Goal: Transaction & Acquisition: Purchase product/service

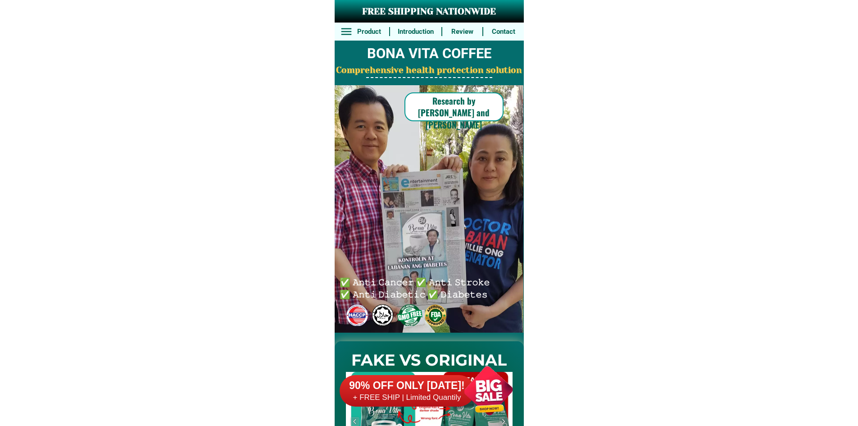
click at [514, 326] on div at bounding box center [423, 209] width 235 height 248
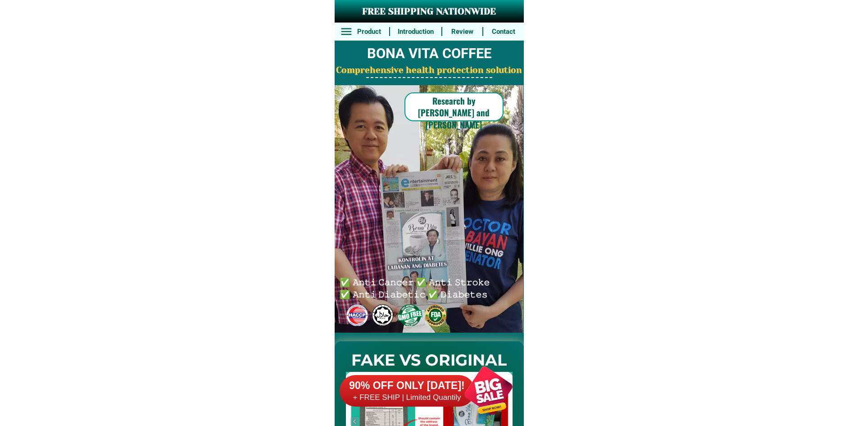
click at [453, 378] on div at bounding box center [488, 390] width 71 height 71
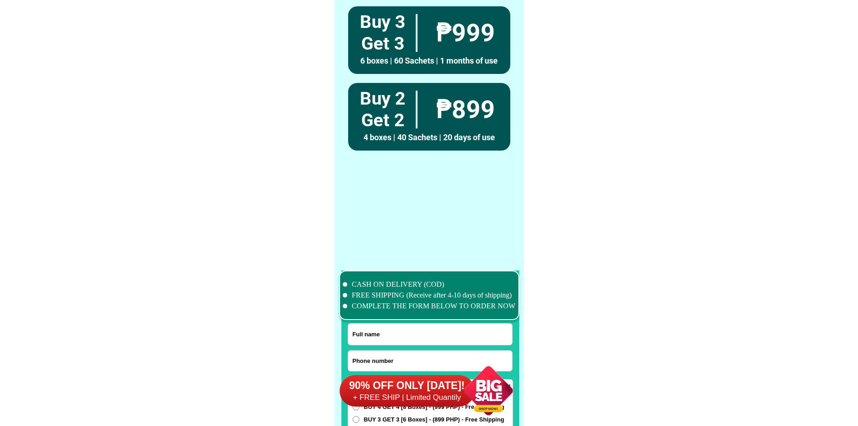
scroll to position [6928, 0]
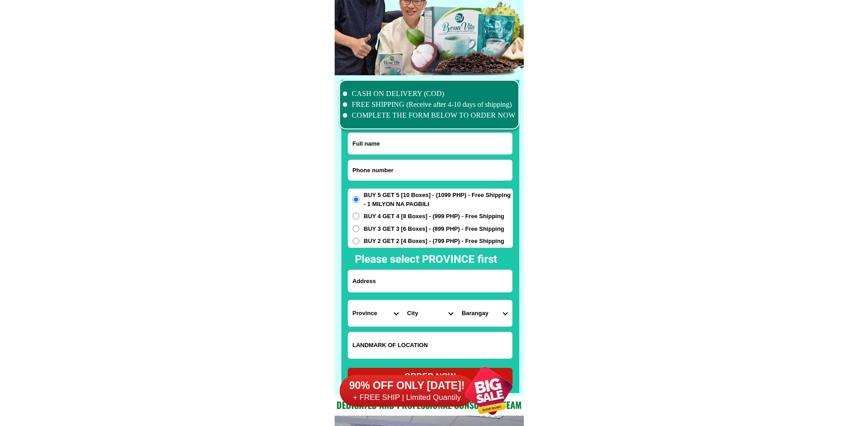
click at [428, 191] on span "BUY 5 GET 5 [10 Boxes] - (1099 PHP) - Free Shipping - 1 MILYON NA PAGBILI" at bounding box center [438, 200] width 149 height 18
click at [360, 196] on input "BUY 5 GET 5 [10 Boxes] - (1099 PHP) - Free Shipping - 1 MILYON NA PAGBILI" at bounding box center [356, 199] width 7 height 7
click at [428, 160] on input "Input phone_number" at bounding box center [430, 170] width 164 height 20
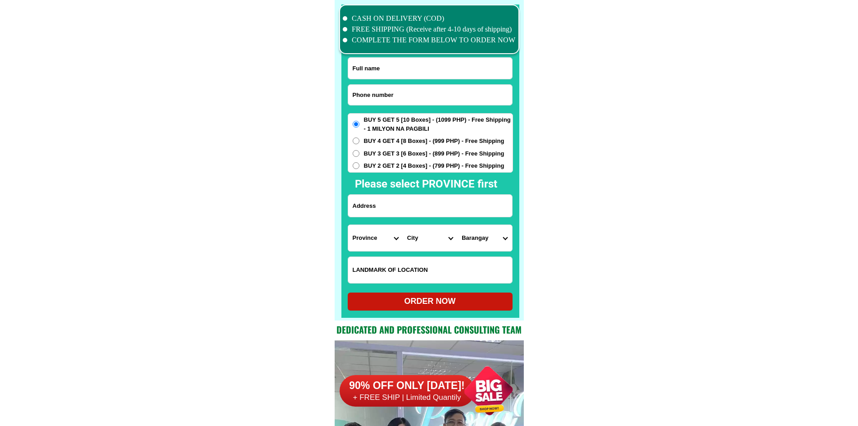
paste input "09616063095"
type input "09616063095"
click at [400, 73] on input "Input full_name" at bounding box center [430, 68] width 164 height 21
paste input "Jula Paned Bustillo"
type input "Jula Paned Bustillo"
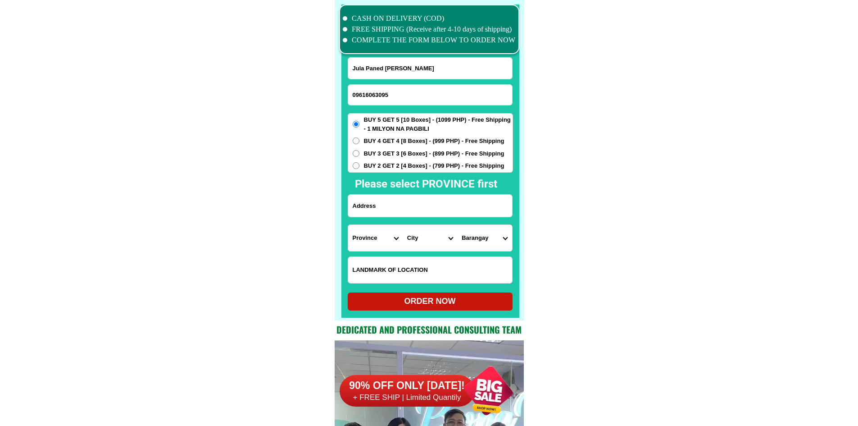
click at [404, 165] on span "BUY 2 GET 2 [4 Boxes] - (799 PHP) - Free Shipping" at bounding box center [434, 165] width 141 height 9
click at [360, 165] on input "BUY 2 GET 2 [4 Boxes] - (799 PHP) - Free Shipping" at bounding box center [356, 165] width 7 height 7
radio input "true"
click at [404, 200] on input "Input address" at bounding box center [430, 206] width 164 height 22
paste input "Kalamboan Magugpo North tagum city"
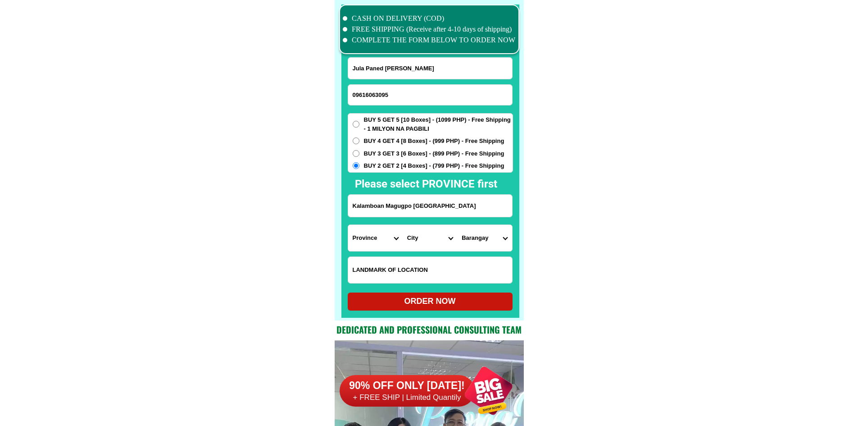
type input "Kalamboan Magugpo North tagum city"
click at [371, 231] on select "Province [GEOGRAPHIC_DATA] [GEOGRAPHIC_DATA] [GEOGRAPHIC_DATA] [GEOGRAPHIC_DATA…" at bounding box center [375, 238] width 55 height 26
drag, startPoint x: 371, startPoint y: 231, endPoint x: 381, endPoint y: 226, distance: 11.1
click at [371, 231] on select "Province [GEOGRAPHIC_DATA] [GEOGRAPHIC_DATA] [GEOGRAPHIC_DATA] [GEOGRAPHIC_DATA…" at bounding box center [375, 238] width 55 height 26
click at [442, 205] on input "Kalamboan Magugpo North tagum city" at bounding box center [430, 206] width 164 height 22
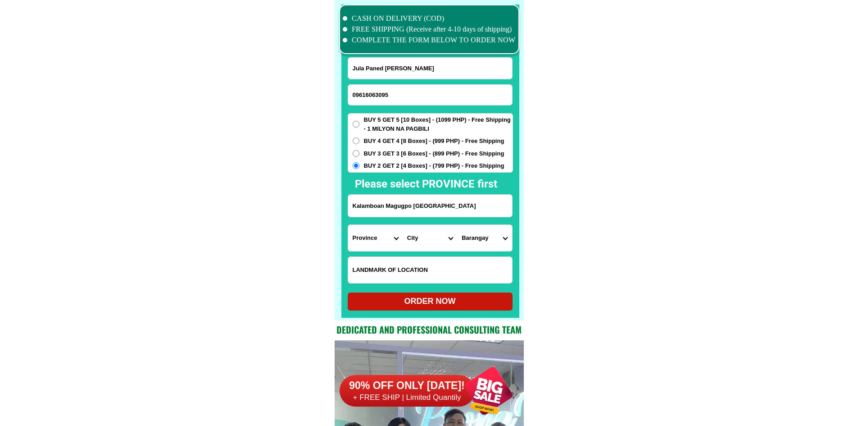
click at [442, 205] on input "Kalamboan Magugpo North tagum city" at bounding box center [430, 206] width 164 height 22
click at [374, 244] on select "Province [GEOGRAPHIC_DATA] [GEOGRAPHIC_DATA] [GEOGRAPHIC_DATA] [GEOGRAPHIC_DATA…" at bounding box center [375, 238] width 55 height 26
select select "63_773"
click at [436, 243] on select "City" at bounding box center [430, 238] width 55 height 26
select select "63_7732798"
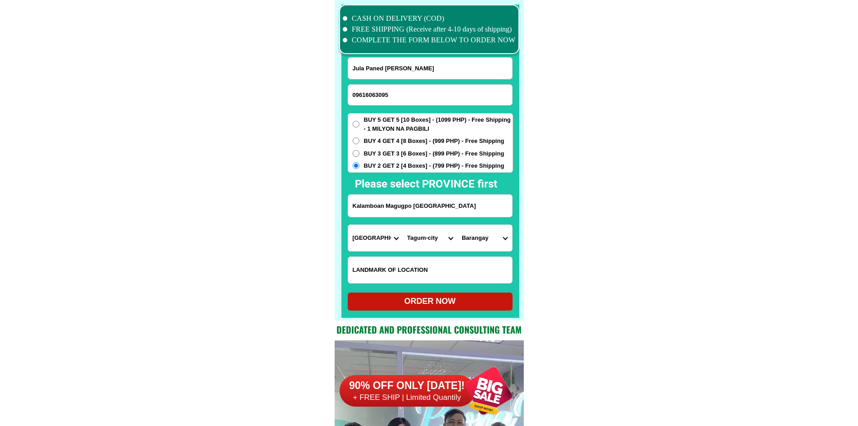
drag, startPoint x: 609, startPoint y: 270, endPoint x: 580, endPoint y: 271, distance: 28.8
click at [483, 234] on select "Barangay Apokon Bincungan Busaon Canocotan Cuambogan La filipina Liboganon Mada…" at bounding box center [484, 238] width 55 height 26
select select "63_77327981541"
drag, startPoint x: 553, startPoint y: 244, endPoint x: 548, endPoint y: 248, distance: 6.7
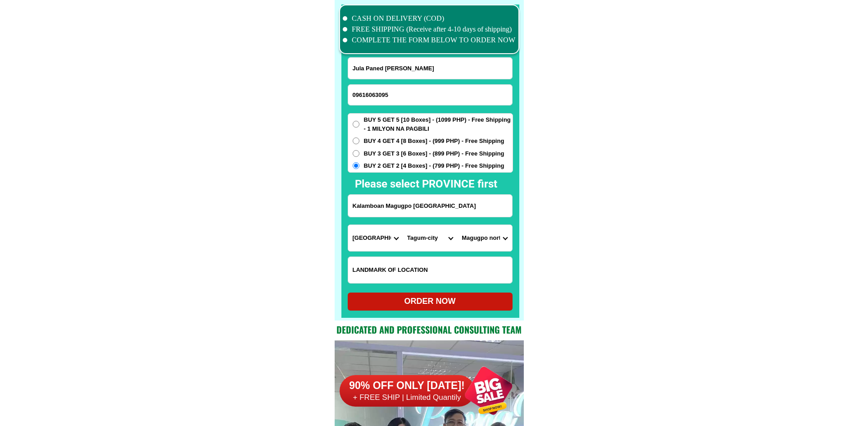
click at [418, 302] on div "ORDER NOW" at bounding box center [430, 301] width 165 height 12
radio input "true"
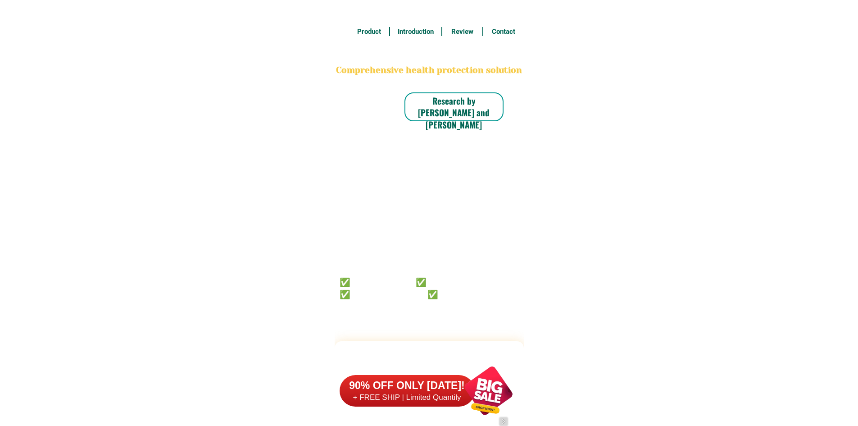
scroll to position [7004, 0]
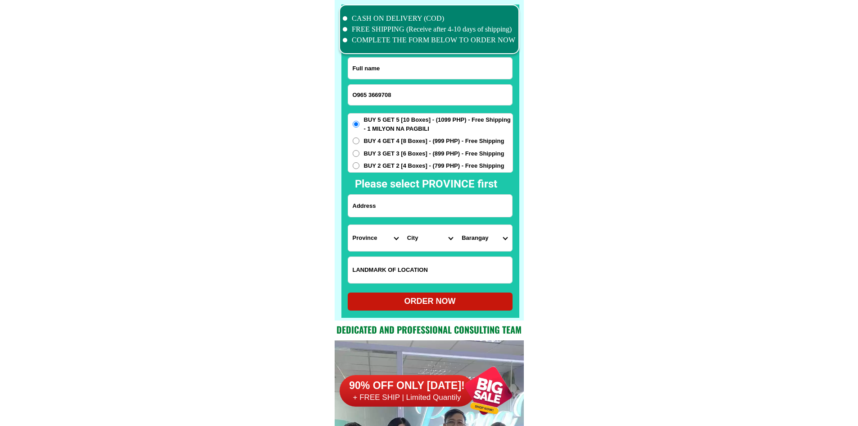
click at [369, 91] on input "O965 3669708" at bounding box center [430, 95] width 164 height 20
drag, startPoint x: 358, startPoint y: 94, endPoint x: 353, endPoint y: 94, distance: 5.4
click at [353, 94] on input "O9653669708" at bounding box center [430, 95] width 164 height 20
type input "09653669708"
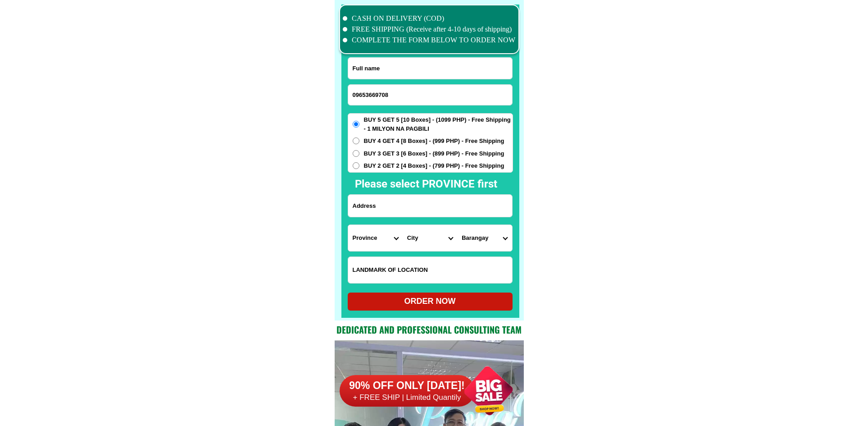
click at [407, 68] on input "Input full_name" at bounding box center [430, 68] width 164 height 21
paste input "[PERSON_NAME] [PERSON_NAME]"
type input "[PERSON_NAME] [PERSON_NAME]"
click at [397, 154] on span "BUY 3 GET 3 [6 Boxes] - (899 PHP) - Free Shipping" at bounding box center [434, 153] width 141 height 9
click at [360, 154] on input "BUY 3 GET 3 [6 Boxes] - (899 PHP) - Free Shipping" at bounding box center [356, 153] width 7 height 7
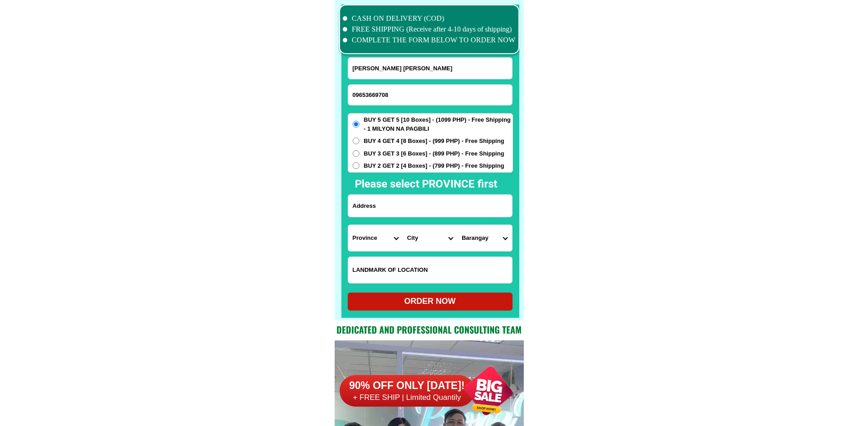
radio input "true"
click at [394, 206] on input "Input address" at bounding box center [430, 206] width 164 height 22
paste input "BLK 28. [STREET_ADDRESS]"
type input "BLK 28. [STREET_ADDRESS]"
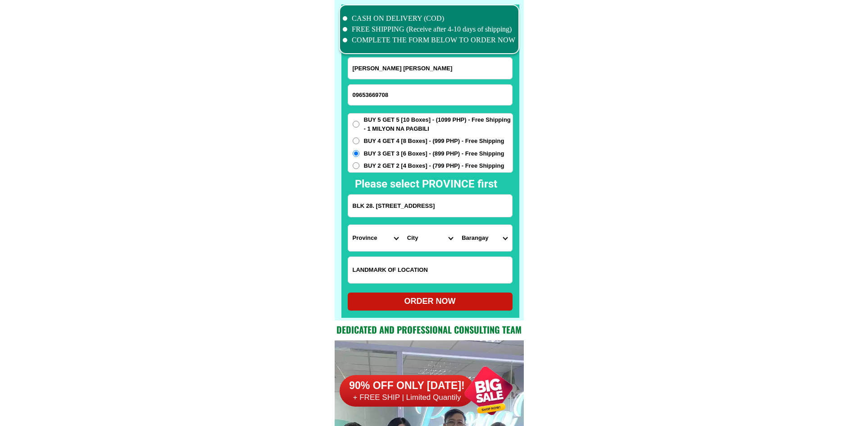
click at [368, 236] on select "Province [GEOGRAPHIC_DATA] [GEOGRAPHIC_DATA] [GEOGRAPHIC_DATA] [GEOGRAPHIC_DATA…" at bounding box center [375, 238] width 55 height 26
select select "63_826"
click at [348, 225] on select "Province [GEOGRAPHIC_DATA] [GEOGRAPHIC_DATA] [GEOGRAPHIC_DATA] [GEOGRAPHIC_DATA…" at bounding box center [375, 238] width 55 height 26
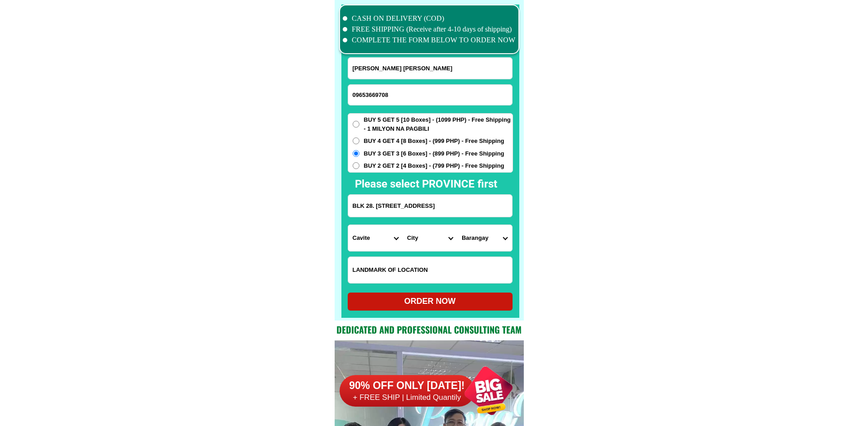
scroll to position [0, 97]
drag, startPoint x: 446, startPoint y: 205, endPoint x: 577, endPoint y: 214, distance: 131.4
click at [442, 240] on select "City [PERSON_NAME] [PERSON_NAME] [GEOGRAPHIC_DATA]-city [GEOGRAPHIC_DATA]-[GEOG…" at bounding box center [430, 238] width 55 height 26
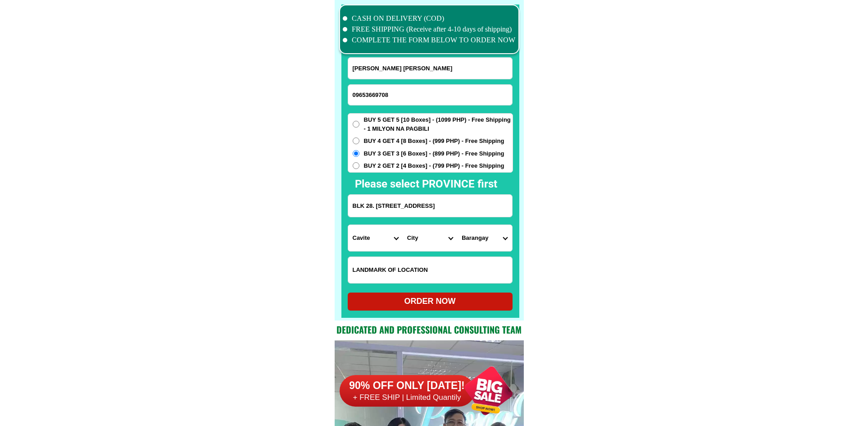
select select "63_826111"
drag, startPoint x: 483, startPoint y: 210, endPoint x: 532, endPoint y: 210, distance: 49.1
click at [496, 238] on select "Barangay Alingaro [PERSON_NAME]. (bgy. 7) Bacao i Bacao ii Bagumbayan pob. (bgy…" at bounding box center [484, 238] width 55 height 26
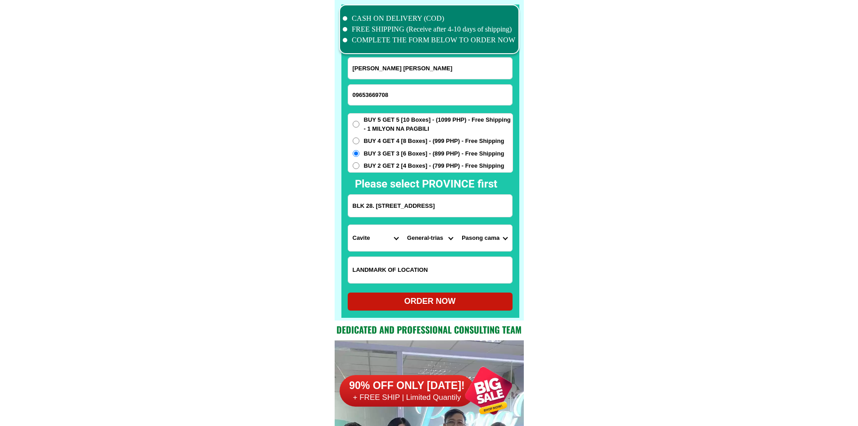
drag, startPoint x: 492, startPoint y: 201, endPoint x: 521, endPoint y: 205, distance: 29.6
click at [521, 205] on div "CASH ON DELIVERY (COD) FREE SHIPPING (Receive after 4-10 days of shipping) COMP…" at bounding box center [429, 160] width 189 height 320
click at [475, 241] on select "Barangay Alingaro [PERSON_NAME]. (bgy. 7) Bacao i Bacao ii Bagumbayan pob. (bgy…" at bounding box center [484, 238] width 55 height 26
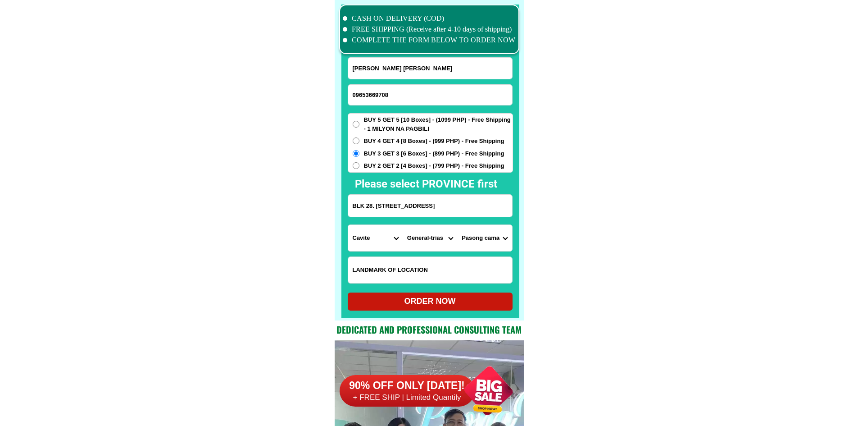
scroll to position [0, 0]
select select "63_8261112820"
drag, startPoint x: 485, startPoint y: 205, endPoint x: 508, endPoint y: 207, distance: 22.6
click at [508, 207] on input "BLK 28. [STREET_ADDRESS]" at bounding box center [430, 206] width 164 height 22
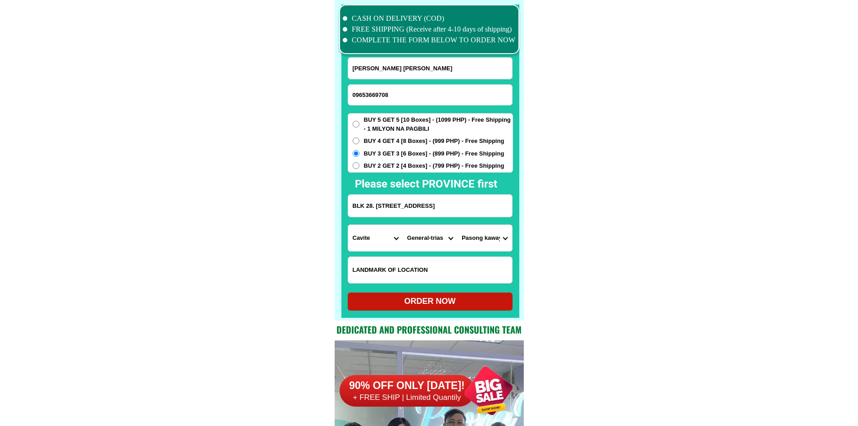
drag, startPoint x: 578, startPoint y: 246, endPoint x: 499, endPoint y: 287, distance: 89.5
click at [460, 300] on div "ORDER NOW" at bounding box center [430, 301] width 165 height 12
radio input "true"
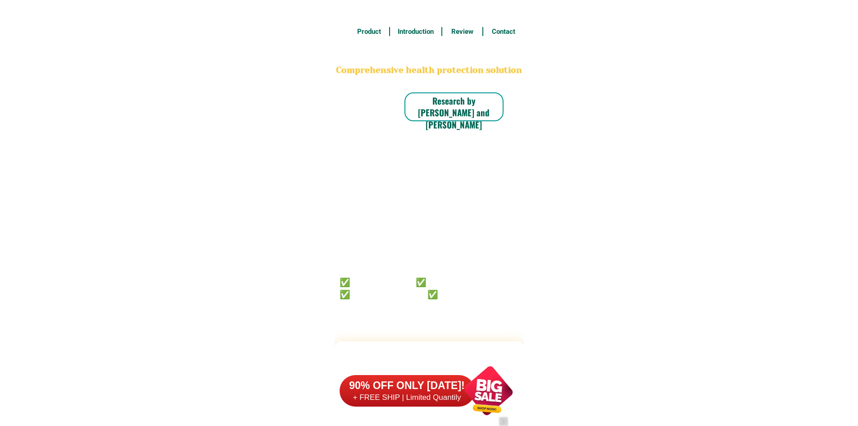
scroll to position [7004, 0]
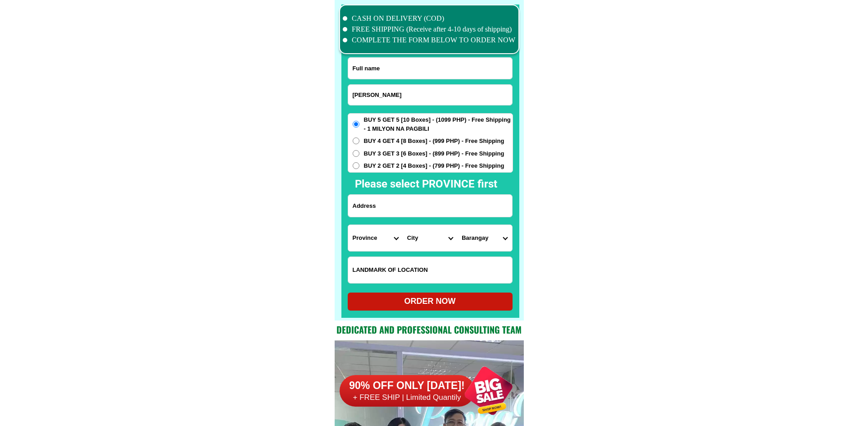
click at [428, 97] on input "Maria Corazon Frasco" at bounding box center [430, 95] width 164 height 20
paste input "09306357469"
type input "Maria Corazon Frasco"
drag, startPoint x: 425, startPoint y: 94, endPoint x: 332, endPoint y: 107, distance: 93.7
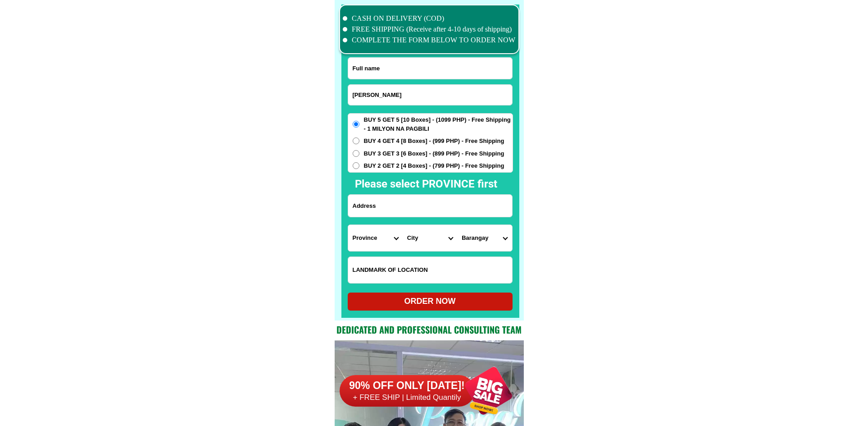
click at [406, 62] on input "Input full_name" at bounding box center [430, 68] width 164 height 21
paste input "Maria Corazon Frasco"
type input "Maria Corazon Frasco"
click at [449, 89] on input "Maria Corazon Frasco" at bounding box center [430, 95] width 164 height 20
paste input "09306357469"
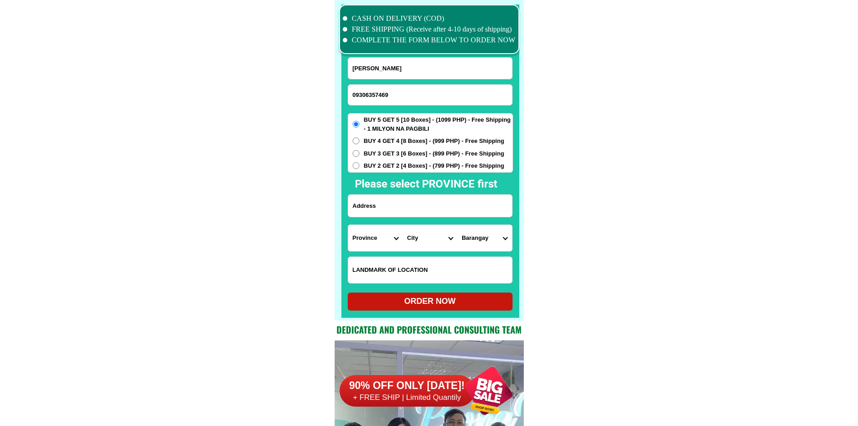
type input "09306357469"
click at [382, 210] on input "Input address" at bounding box center [430, 206] width 164 height 22
paste input "1 RollRoyce St.St Dominic Villa,San Agustin San Fdo Pamp."
type input "1 RollRoyce St.St Dominic Villa,San Agustin San Fdo Pamp."
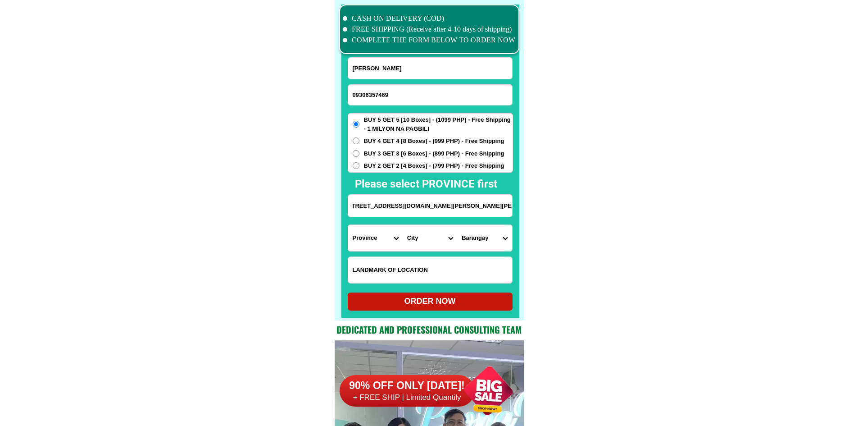
scroll to position [0, 0]
drag, startPoint x: 603, startPoint y: 236, endPoint x: 533, endPoint y: 241, distance: 70.5
drag, startPoint x: 430, startPoint y: 213, endPoint x: 559, endPoint y: 221, distance: 129.6
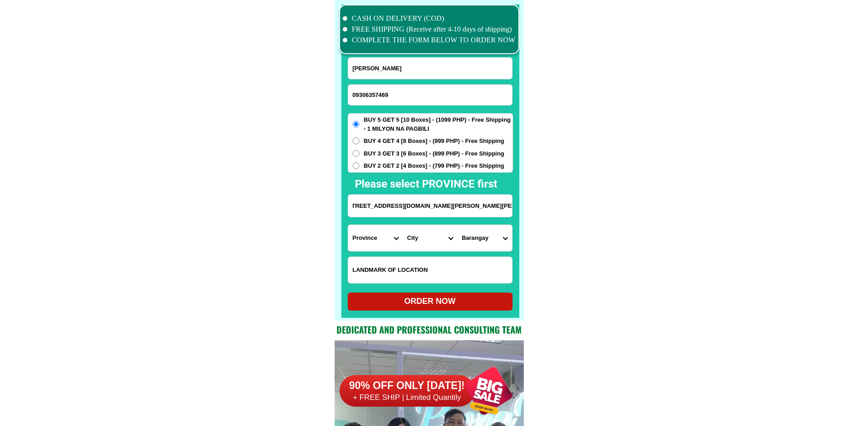
click at [377, 234] on select "Province [GEOGRAPHIC_DATA] [GEOGRAPHIC_DATA] [GEOGRAPHIC_DATA] [GEOGRAPHIC_DATA…" at bounding box center [375, 238] width 55 height 26
select select "63_779"
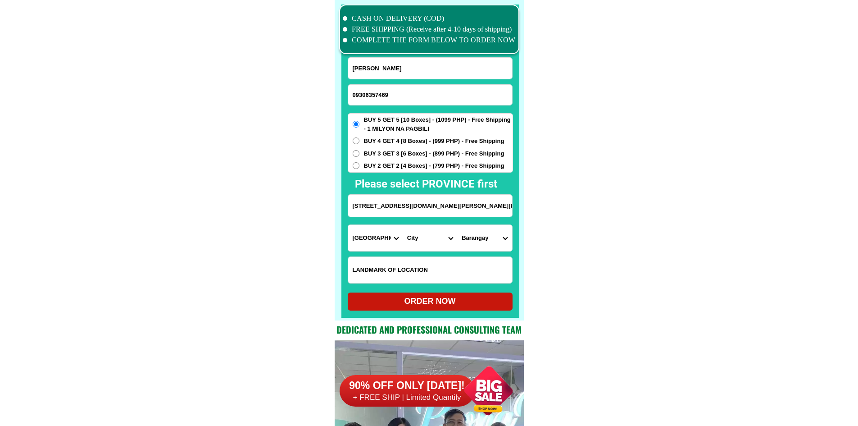
click at [442, 238] on select "City Angeles-city Apalit Arayat Bacolor Candaba Floridablanca Guagua Lubao Maba…" at bounding box center [430, 238] width 55 height 26
select select "63_7797518"
click at [403, 225] on select "City Angeles-city Apalit Arayat Bacolor Candaba Floridablanca Guagua Lubao Maba…" at bounding box center [430, 238] width 55 height 26
click at [507, 241] on select "Barangay Alasas Baliti Bulaon Calulut Del carmen Del pilar Del rosario Dela paz…" at bounding box center [484, 238] width 55 height 26
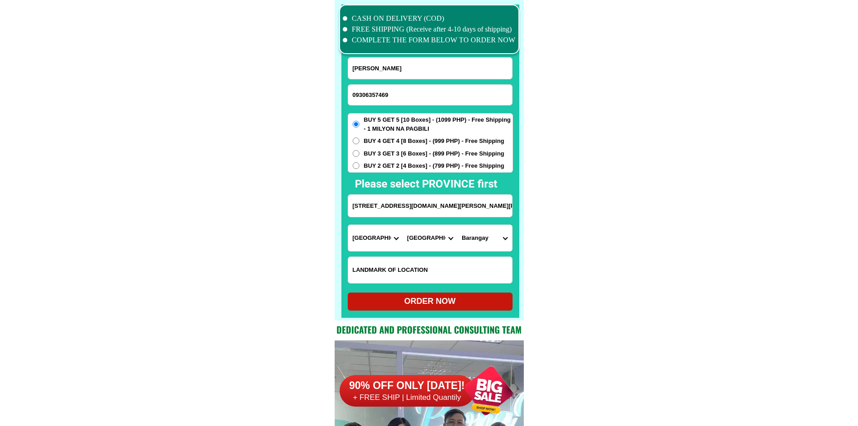
click at [508, 242] on select "Barangay Alasas Baliti Bulaon Calulut Del carmen Del pilar Del rosario Dela paz…" at bounding box center [484, 238] width 55 height 26
select select "63_77975185327"
click at [457, 225] on select "Barangay Alasas Baliti Bulaon Calulut Del carmen Del pilar Del rosario Dela paz…" at bounding box center [484, 238] width 55 height 26
click at [478, 284] on form "Maria Corazon Frasco 09306357469 ORDER NOW 1 RollRoyce St.St Dominic Villa,San …" at bounding box center [430, 183] width 165 height 253
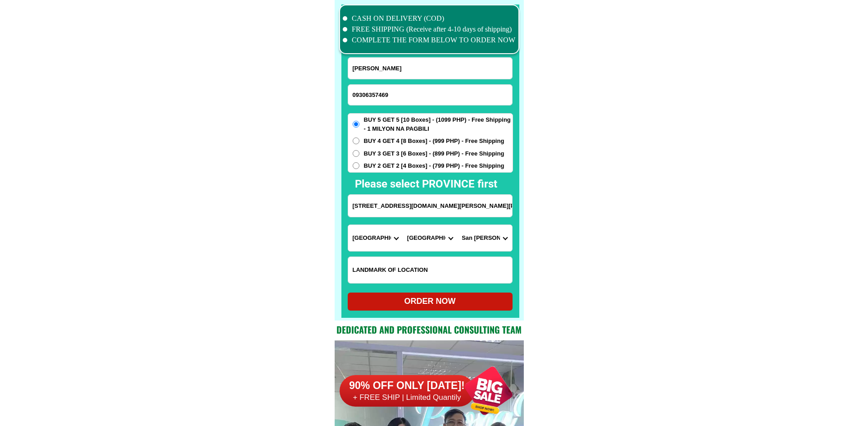
click at [462, 309] on div "ORDER NOW" at bounding box center [430, 301] width 165 height 18
radio input "true"
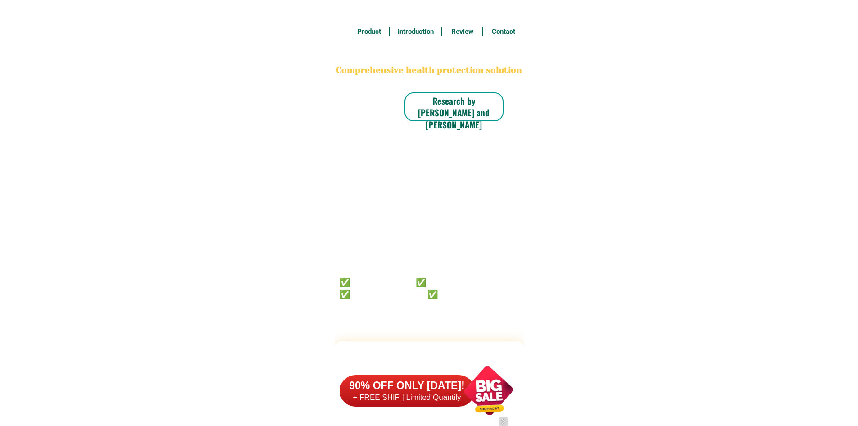
scroll to position [7004, 0]
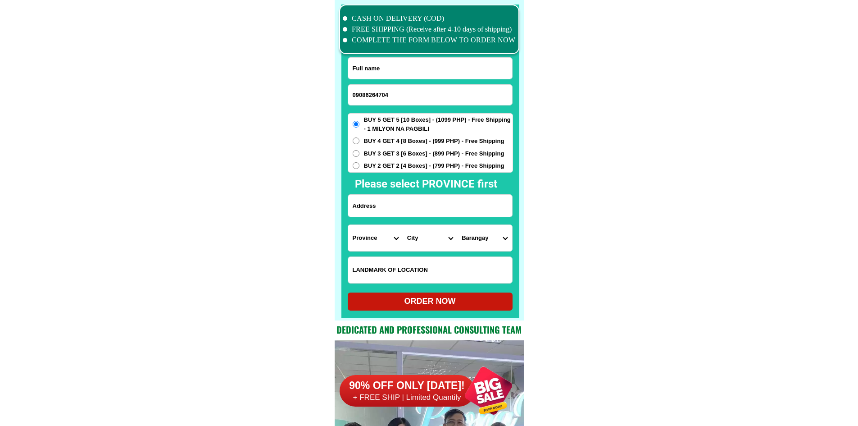
type input "09086264704"
click at [417, 70] on input "Input full_name" at bounding box center [430, 68] width 164 height 21
paste input "Oliva Obena"
type input "Oliva Obena"
click at [438, 202] on input "Input address" at bounding box center [430, 206] width 164 height 22
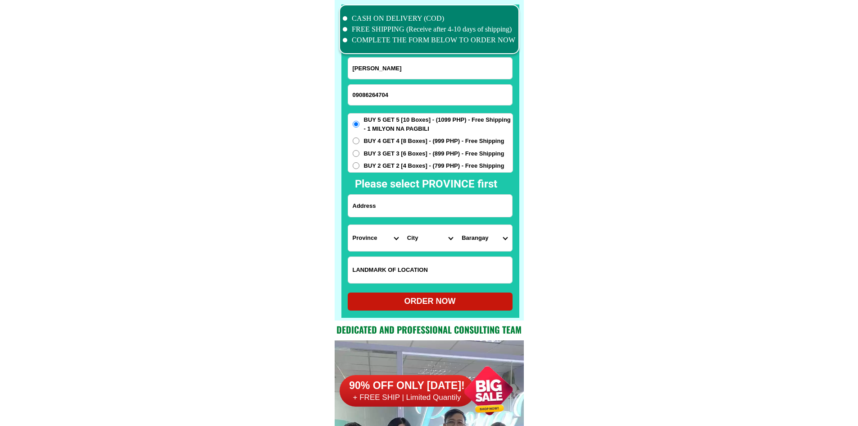
paste input "cabahug st opao, mandaue city,"
type input "cabahug st opao, mandaue city,"
click at [369, 233] on select "Province [GEOGRAPHIC_DATA] [GEOGRAPHIC_DATA] [GEOGRAPHIC_DATA] [GEOGRAPHIC_DATA…" at bounding box center [375, 238] width 55 height 26
click at [441, 198] on input "cabahug st opao, mandaue city," at bounding box center [430, 206] width 164 height 22
drag, startPoint x: 439, startPoint y: 205, endPoint x: 405, endPoint y: 208, distance: 34.4
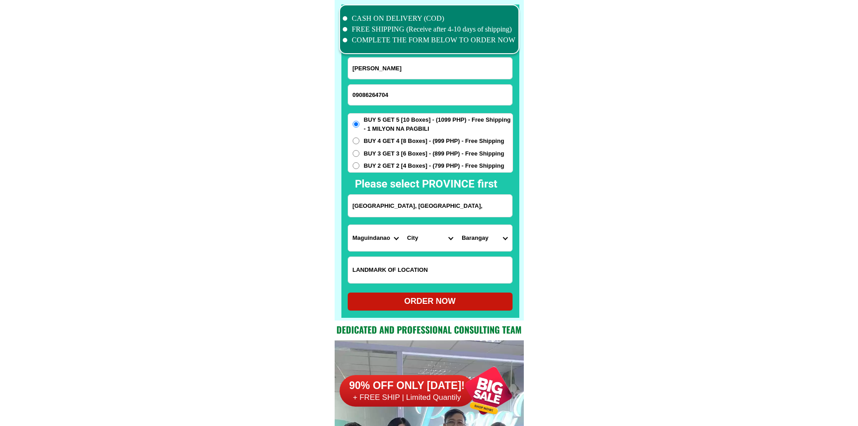
click at [405, 208] on input "cabahug st opao, mandaue city," at bounding box center [430, 206] width 164 height 22
click at [365, 246] on select "Province [GEOGRAPHIC_DATA] [GEOGRAPHIC_DATA] [GEOGRAPHIC_DATA] [GEOGRAPHIC_DATA…" at bounding box center [375, 238] width 55 height 26
select select "63_8"
click at [348, 225] on select "Province [GEOGRAPHIC_DATA] [GEOGRAPHIC_DATA] [GEOGRAPHIC_DATA] [GEOGRAPHIC_DATA…" at bounding box center [375, 238] width 55 height 26
click at [433, 232] on select "City Alcoy Aloguinsan Argao Asturias Badian Balamban Bantayan Barili Bogo-city …" at bounding box center [430, 238] width 55 height 26
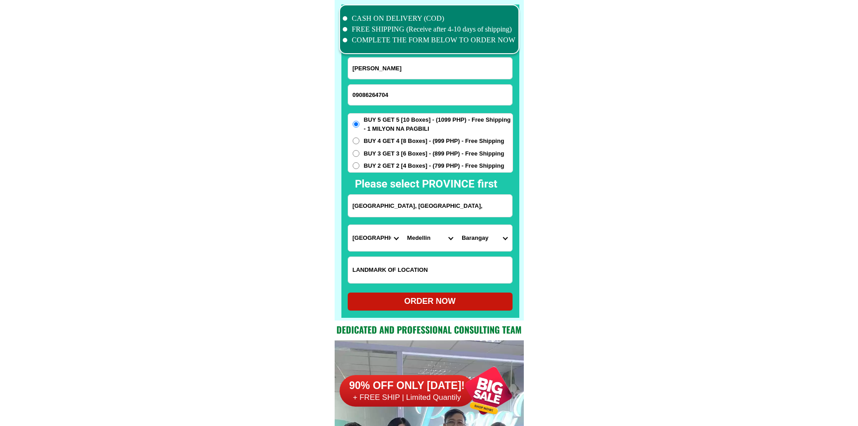
click at [403, 225] on select "City Alcoy Aloguinsan Argao Asturias Badian Balamban Bantayan Barili Bogo-city …" at bounding box center [430, 238] width 55 height 26
click at [456, 209] on input "cabahug st opao, mandaue city," at bounding box center [430, 206] width 164 height 22
drag, startPoint x: 441, startPoint y: 245, endPoint x: 439, endPoint y: 235, distance: 10.0
click at [441, 245] on select "City Alcoy Aloguinsan Argao Asturias Badian Balamban Bantayan Barili Bogo-city …" at bounding box center [430, 238] width 55 height 26
select select "63_83413"
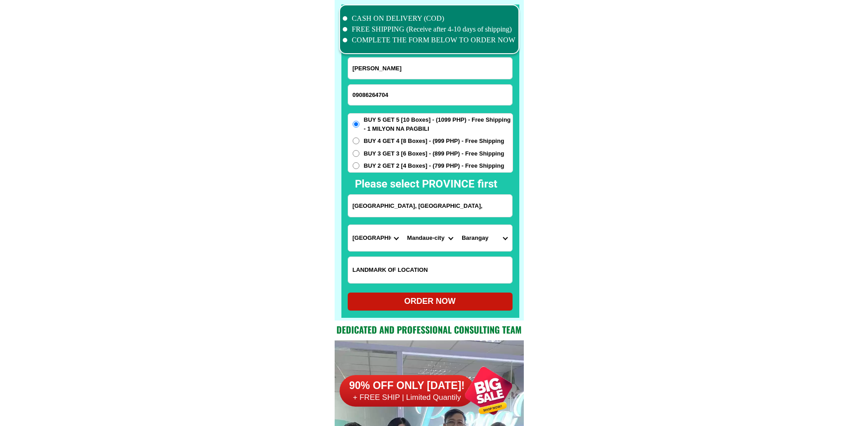
click at [403, 225] on select "City Alcoy Aloguinsan Argao Asturias Badian Balamban Bantayan Barili Bogo-city …" at bounding box center [430, 238] width 55 height 26
click at [492, 245] on select "Barangay Alang-alang Bakilid Banilad Basak Cabancalan Cambaro Canduman Casili C…" at bounding box center [484, 238] width 55 height 26
select select "63_834136978"
click at [461, 305] on div "ORDER NOW" at bounding box center [430, 301] width 165 height 12
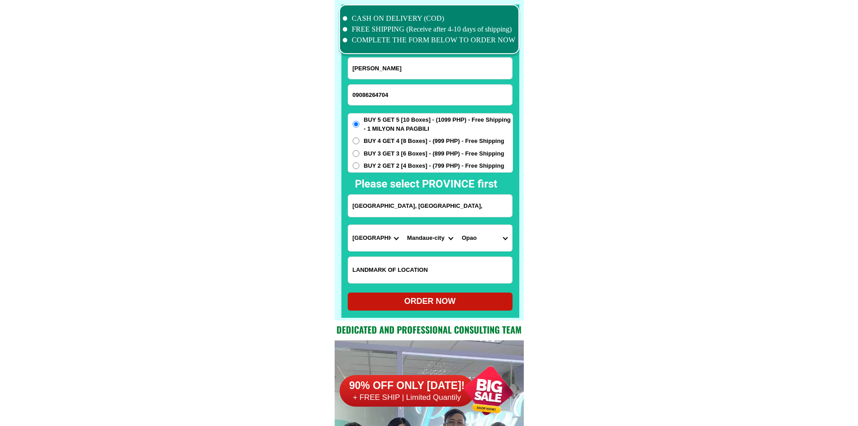
type input "cabahug st opao, mandaue city,"
radio input "true"
